Goal: Find specific page/section: Find specific page/section

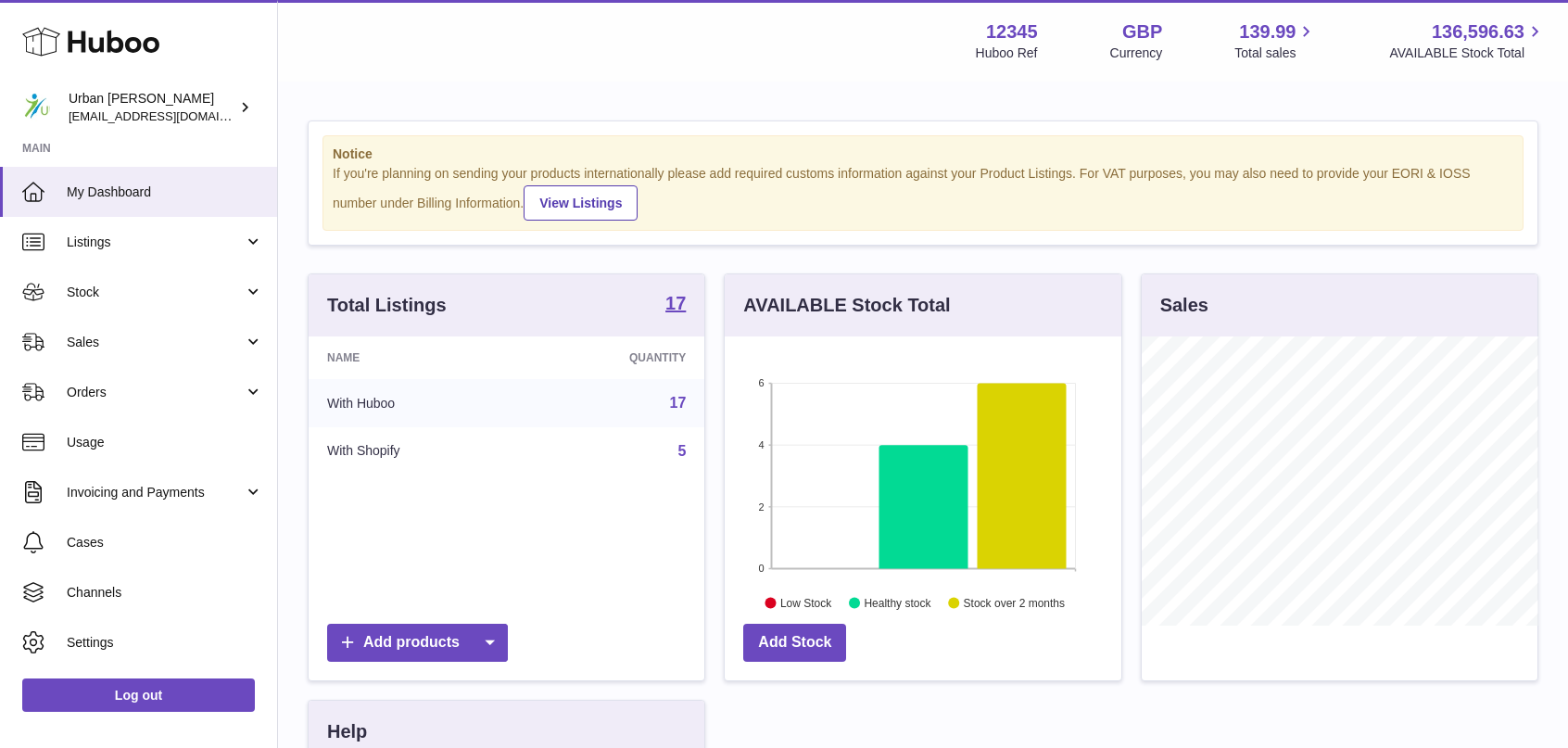
scroll to position [289, 397]
click at [395, 72] on div "Menu Huboo 12345 Huboo Ref GBP Currency 139.99 Total sales 136,596.63 AVAILABLE…" at bounding box center [923, 41] width 1290 height 82
click at [463, 79] on div "Menu Huboo 12345 Huboo Ref GBP Currency 139.99 Total sales 136,596.63 AVAILABLE…" at bounding box center [923, 41] width 1290 height 82
click at [130, 381] on link "Orders" at bounding box center [139, 392] width 277 height 50
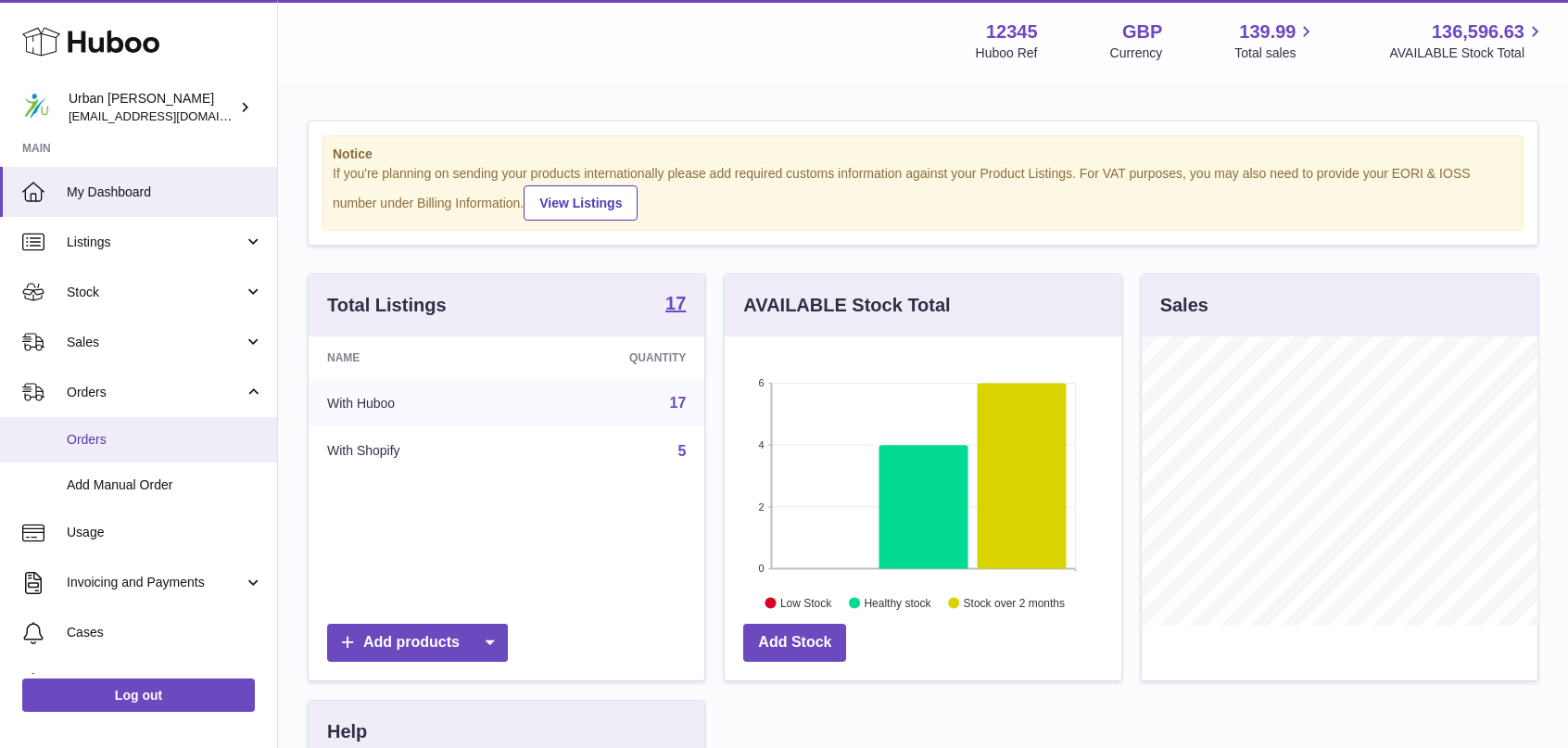
click at [102, 435] on span "Orders" at bounding box center [165, 440] width 196 height 18
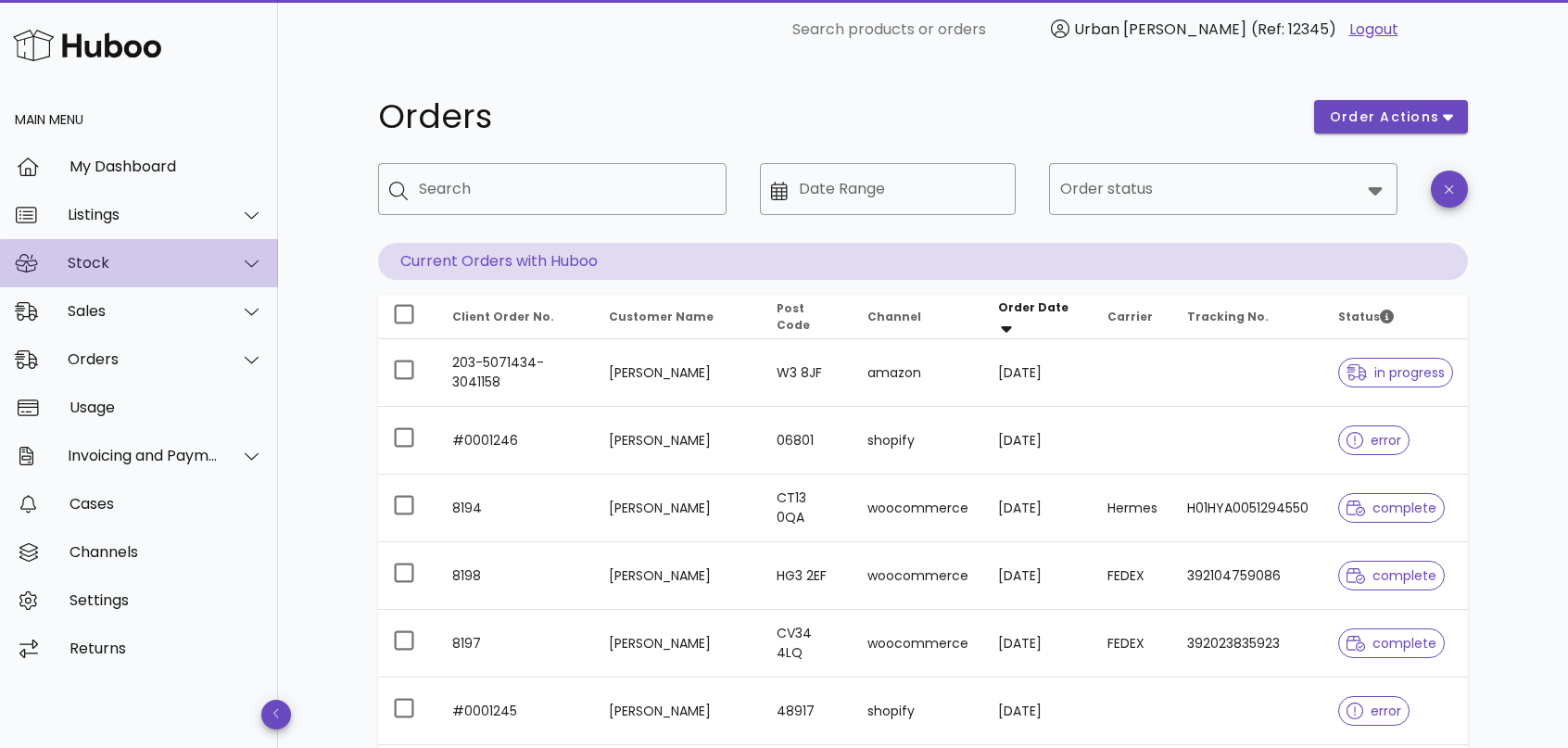
click at [123, 266] on div "Stock" at bounding box center [143, 263] width 151 height 18
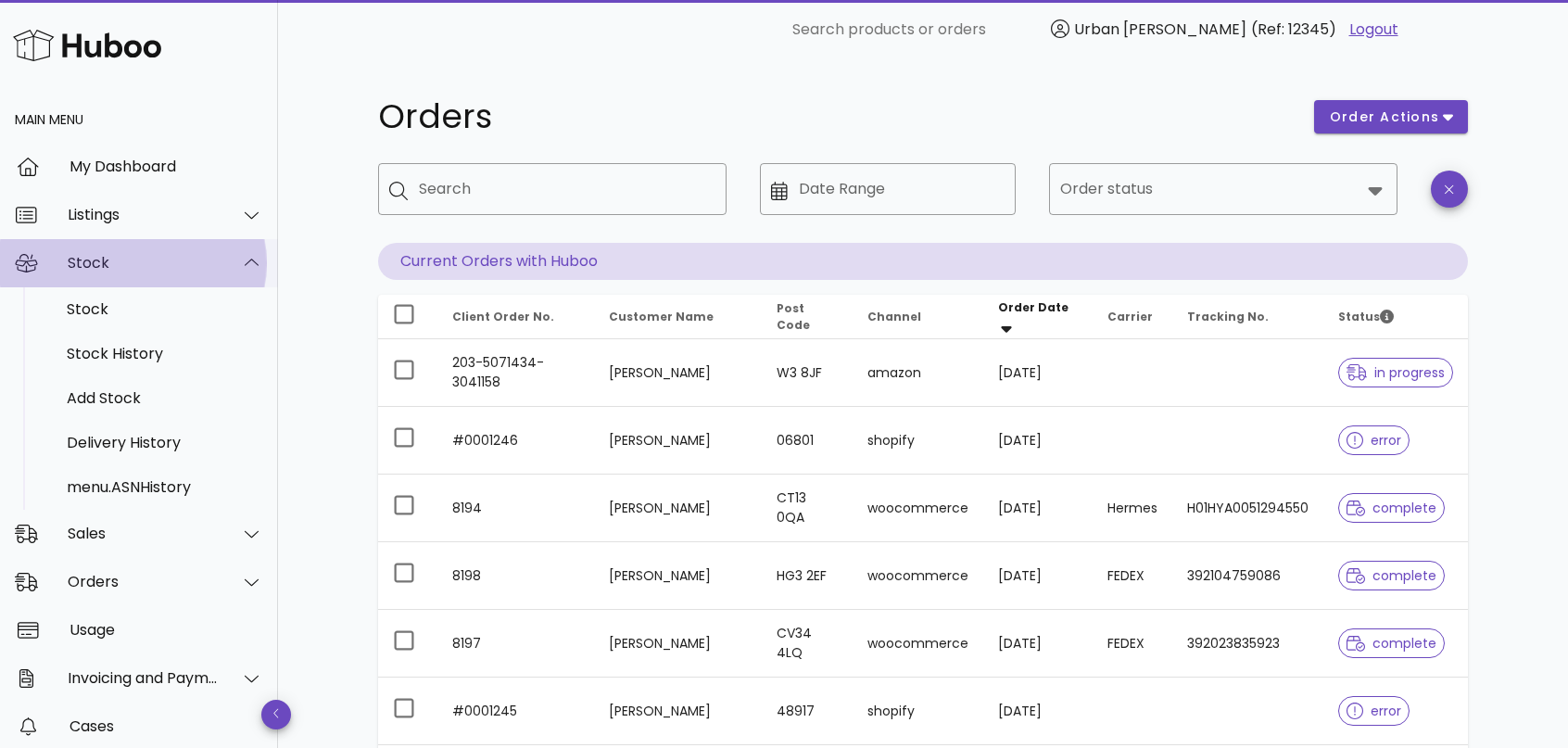
click at [139, 266] on div "Stock" at bounding box center [143, 263] width 151 height 18
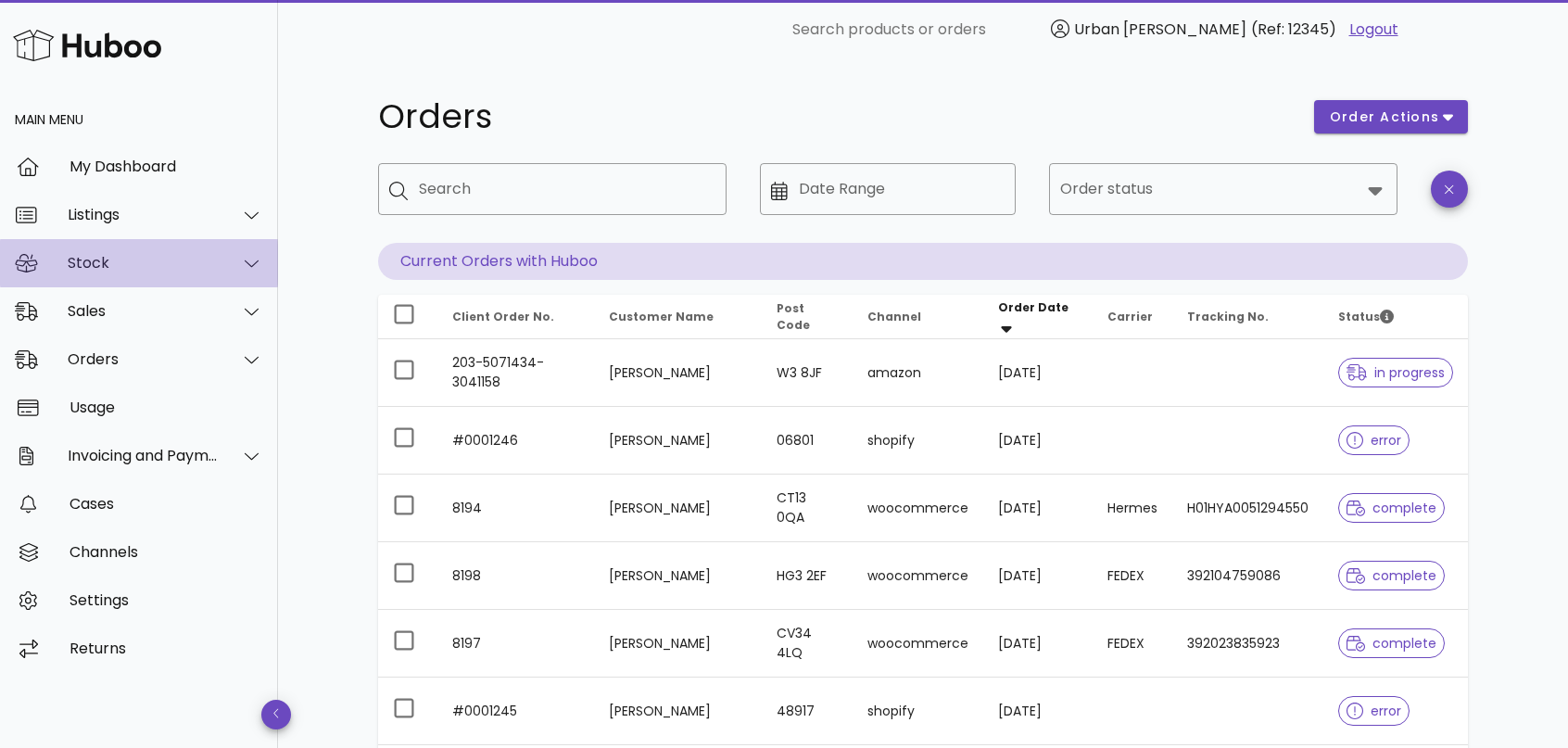
click at [139, 266] on div "Stock" at bounding box center [143, 263] width 151 height 18
